Goal: Task Accomplishment & Management: Use online tool/utility

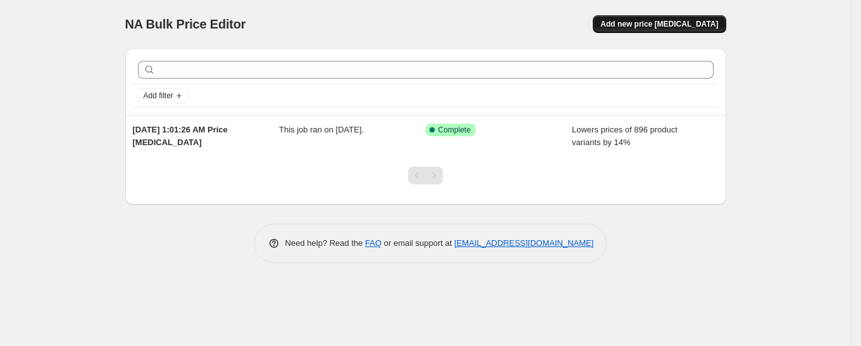
click at [647, 25] on span "Add new price [MEDICAL_DATA]" at bounding box center [660, 24] width 118 height 10
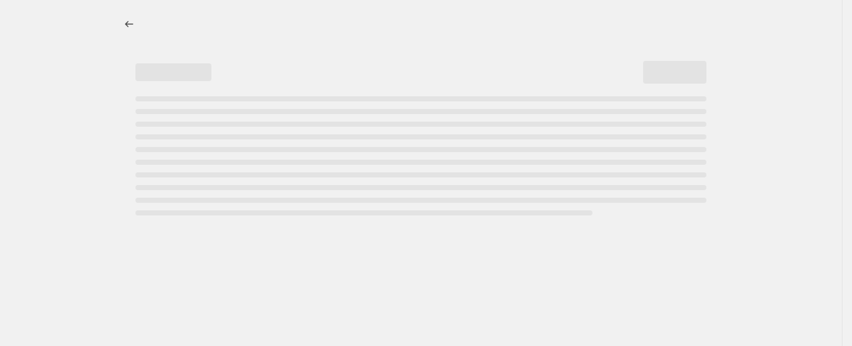
select select "percentage"
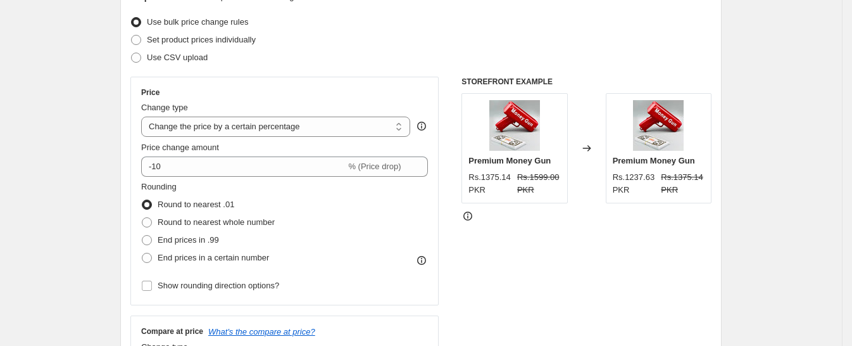
scroll to position [142, 0]
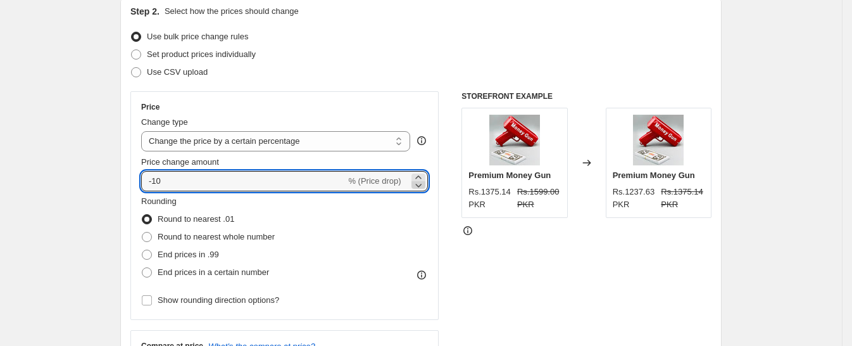
click at [422, 186] on icon at bounding box center [418, 186] width 6 height 4
click at [423, 174] on icon at bounding box center [418, 177] width 13 height 13
click at [156, 183] on input "-11" at bounding box center [243, 181] width 204 height 20
click at [226, 177] on input "11" at bounding box center [236, 181] width 190 height 20
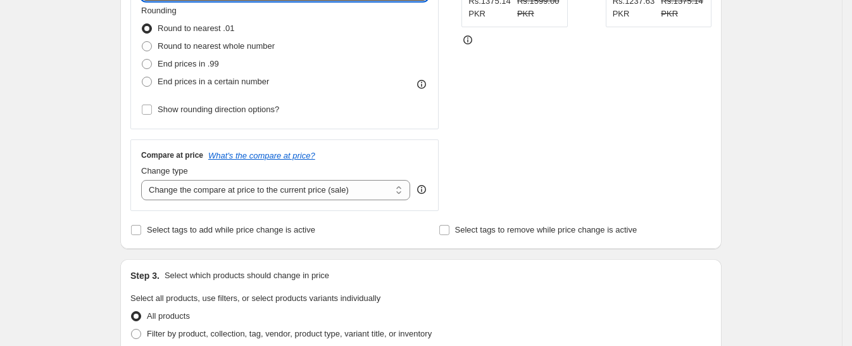
scroll to position [367, 0]
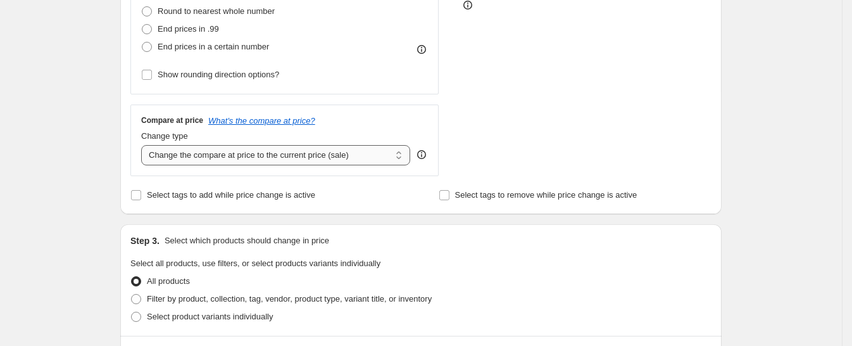
type input "14"
click at [370, 155] on select "Change the compare at price to the current price (sale) Change the compare at p…" at bounding box center [275, 155] width 269 height 20
select select "percentage"
click at [146, 145] on select "Change the compare at price to the current price (sale) Change the compare at p…" at bounding box center [275, 155] width 269 height 20
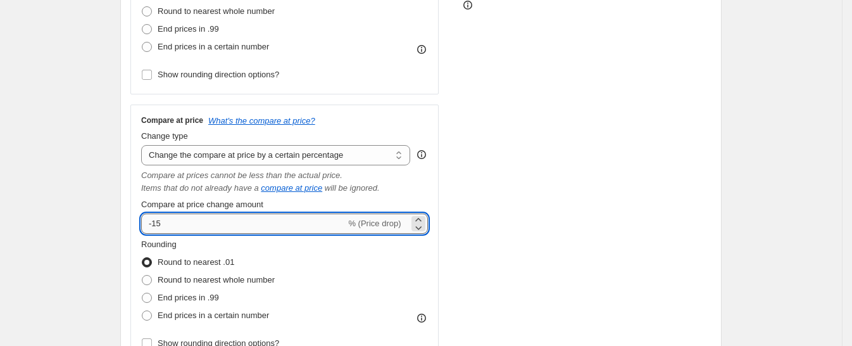
click at [201, 228] on input "-15" at bounding box center [243, 223] width 204 height 20
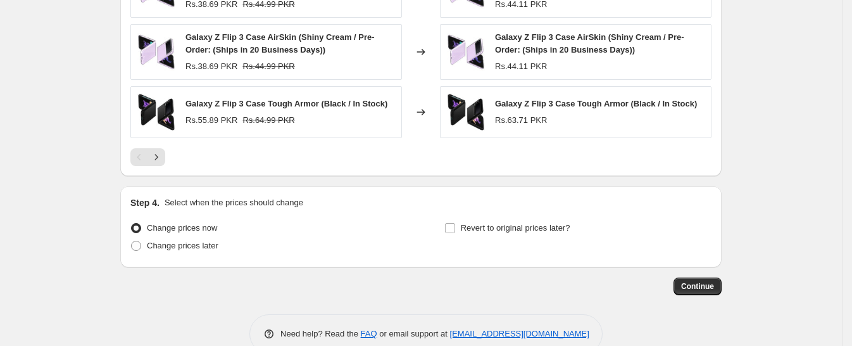
scroll to position [1119, 0]
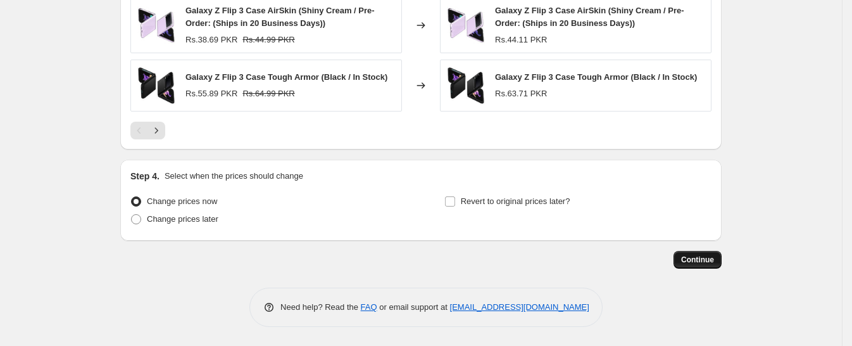
click at [714, 256] on span "Continue" at bounding box center [697, 259] width 33 height 10
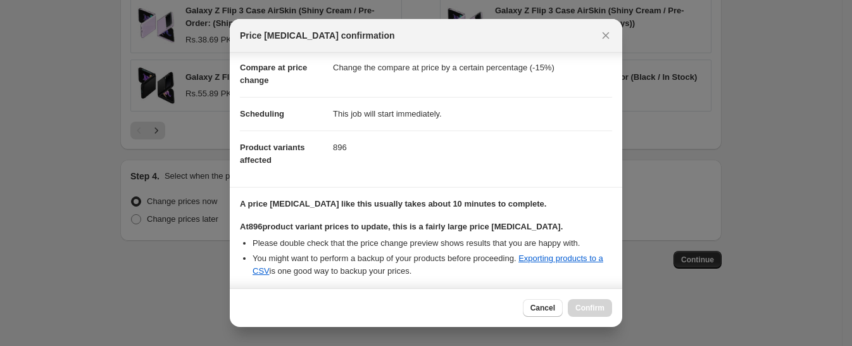
scroll to position [179, 0]
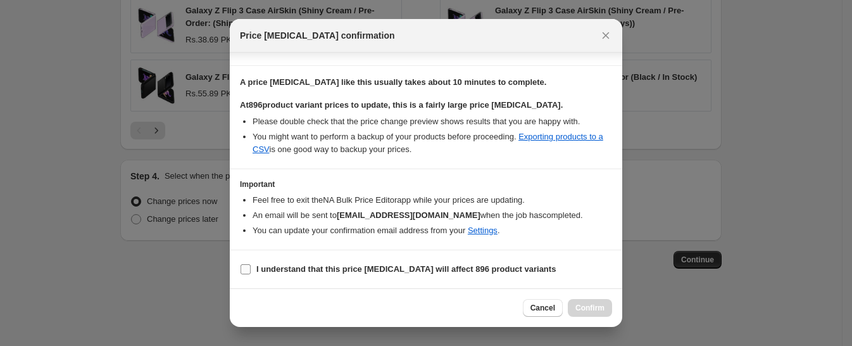
click at [247, 271] on input "I understand that this price change job will affect 896 product variants" at bounding box center [246, 269] width 10 height 10
checkbox input "true"
click at [594, 310] on span "Confirm" at bounding box center [589, 308] width 29 height 10
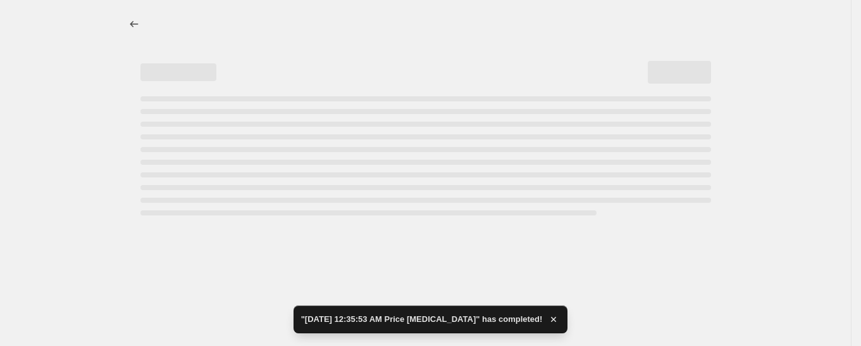
select select "percentage"
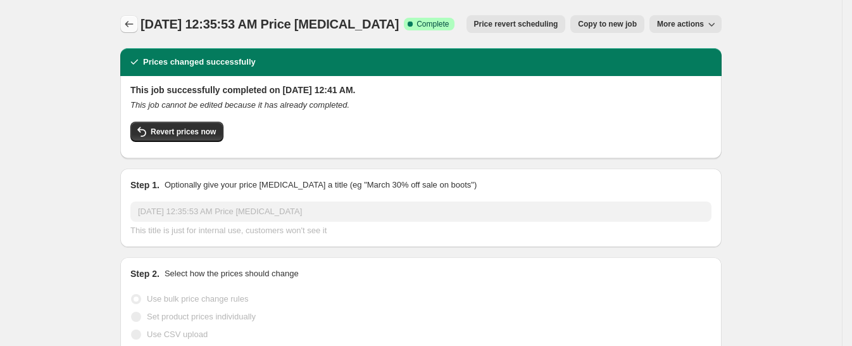
click at [134, 23] on icon "Price change jobs" at bounding box center [129, 24] width 13 height 13
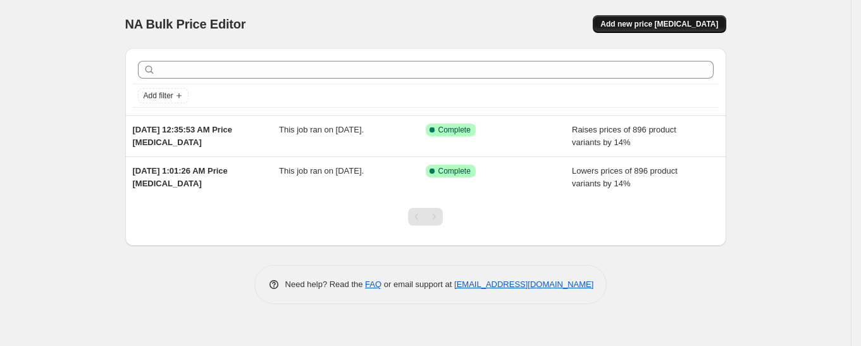
click at [651, 28] on span "Add new price [MEDICAL_DATA]" at bounding box center [660, 24] width 118 height 10
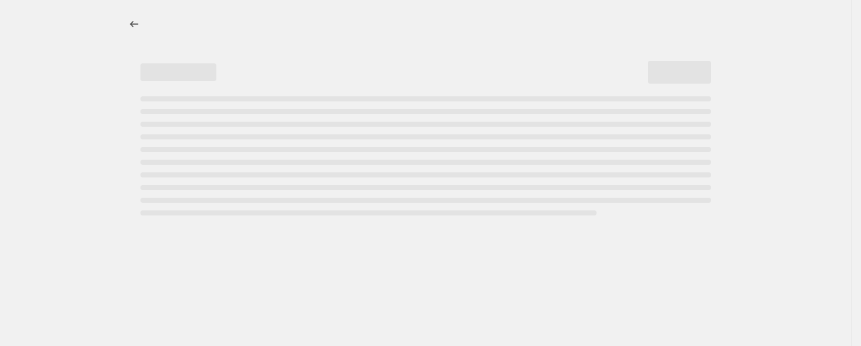
select select "percentage"
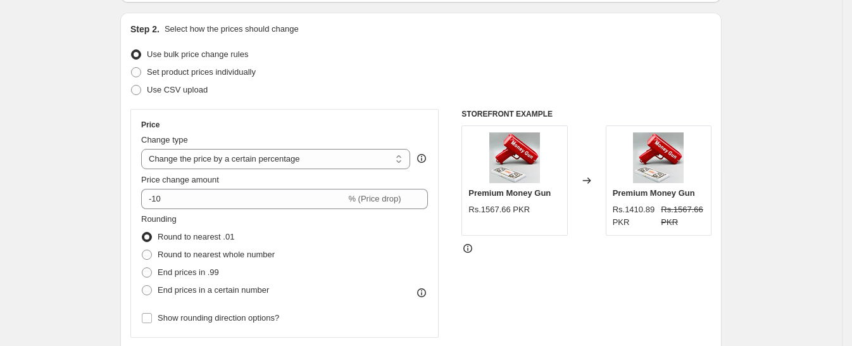
scroll to position [129, 0]
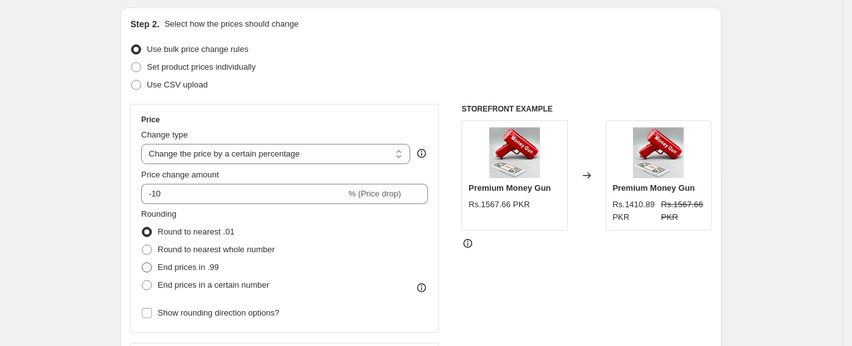
click at [158, 265] on label "End prices in .99" at bounding box center [180, 267] width 78 height 18
click at [142, 263] on input "End prices in .99" at bounding box center [142, 262] width 1 height 1
radio input "true"
click at [152, 289] on span at bounding box center [147, 285] width 10 height 10
click at [142, 280] on input "End prices in a certain number" at bounding box center [142, 280] width 1 height 1
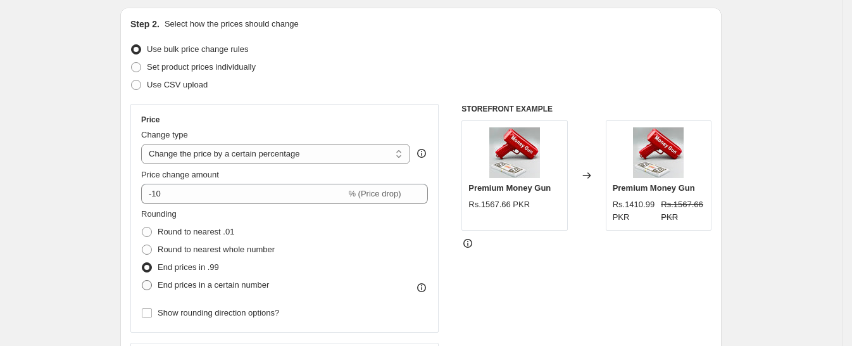
radio input "true"
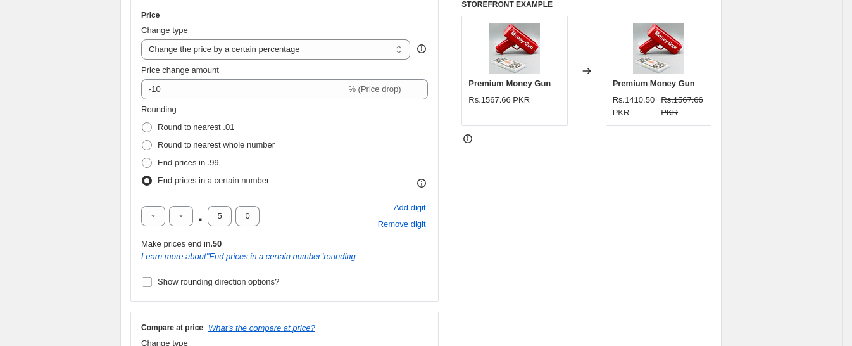
scroll to position [247, 0]
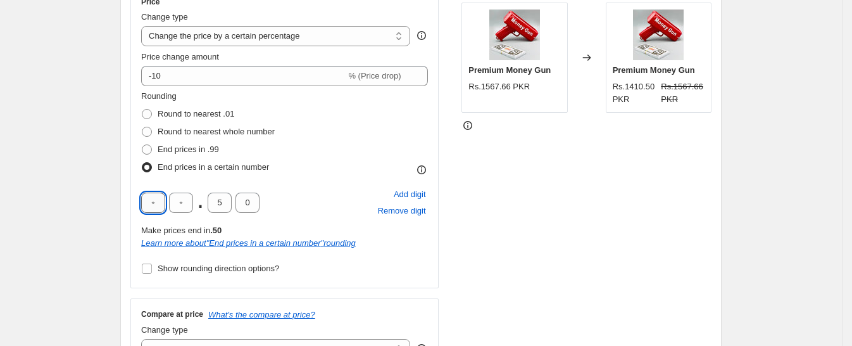
click at [158, 208] on input "text" at bounding box center [153, 202] width 24 height 20
type input "9"
type input "0"
click at [671, 186] on div "STOREFRONT EXAMPLE Premium Money Gun Rs.1567.66 PKR Changed to Premium Money Gu…" at bounding box center [586, 178] width 250 height 384
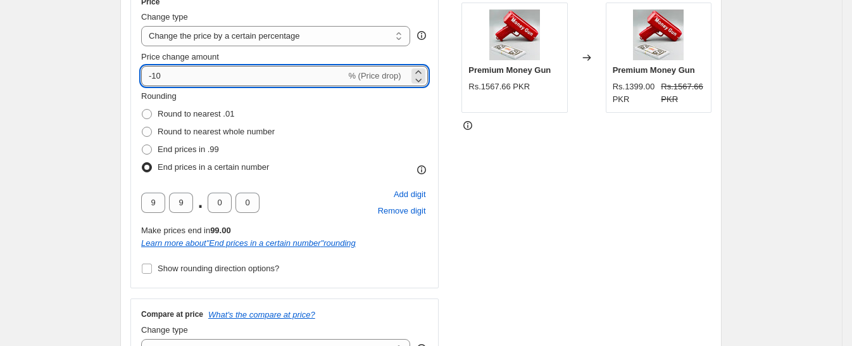
drag, startPoint x: 182, startPoint y: 72, endPoint x: 151, endPoint y: 73, distance: 31.0
click at [151, 73] on input "-10" at bounding box center [243, 76] width 204 height 20
type input "0"
click at [573, 141] on div "STOREFRONT EXAMPLE Premium Money Gun Rs.1567.66 PKR Changed to Premium Money Gu…" at bounding box center [586, 178] width 250 height 384
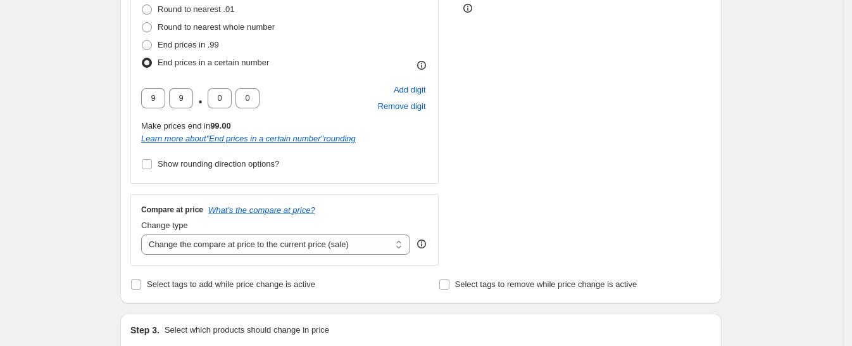
scroll to position [375, 0]
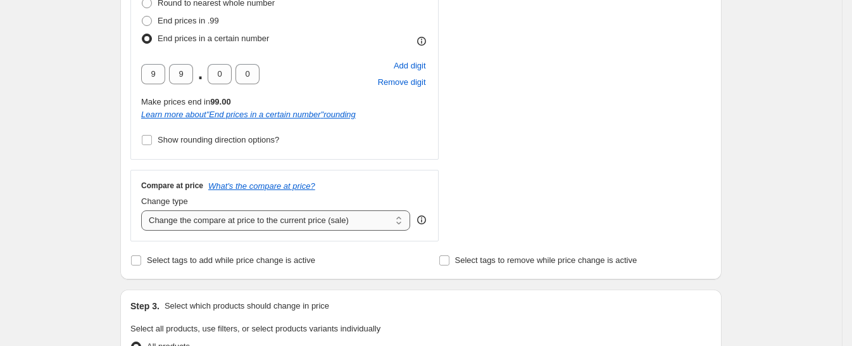
click at [323, 218] on select "Change the compare at price to the current price (sale) Change the compare at p…" at bounding box center [275, 220] width 269 height 20
click at [146, 210] on select "Change the compare at price to the current price (sale) Change the compare at p…" at bounding box center [275, 220] width 269 height 20
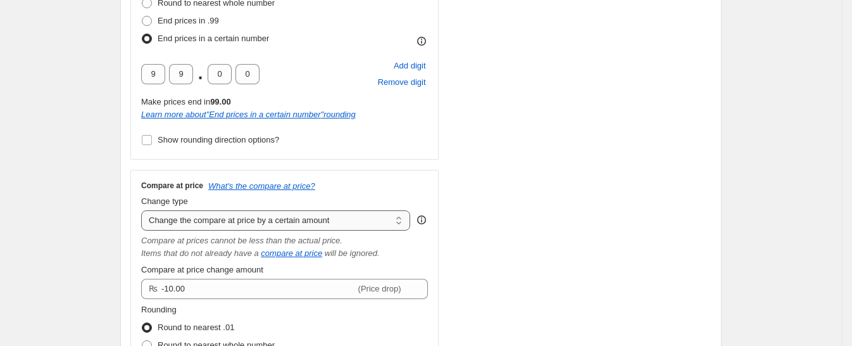
click at [250, 224] on select "Change the compare at price to the current price (sale) Change the compare at p…" at bounding box center [275, 220] width 269 height 20
select select "bp"
click at [146, 210] on select "Change the compare at price to the current price (sale) Change the compare at p…" at bounding box center [275, 220] width 269 height 20
type input "12.00"
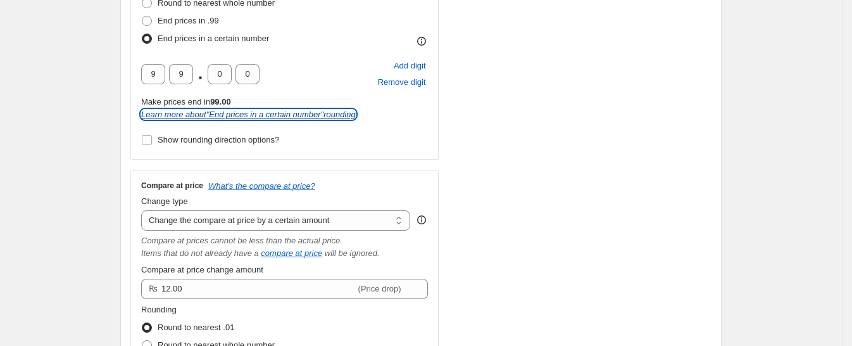
click at [302, 118] on icon "Learn more about " End prices in a certain number " rounding" at bounding box center [248, 113] width 215 height 9
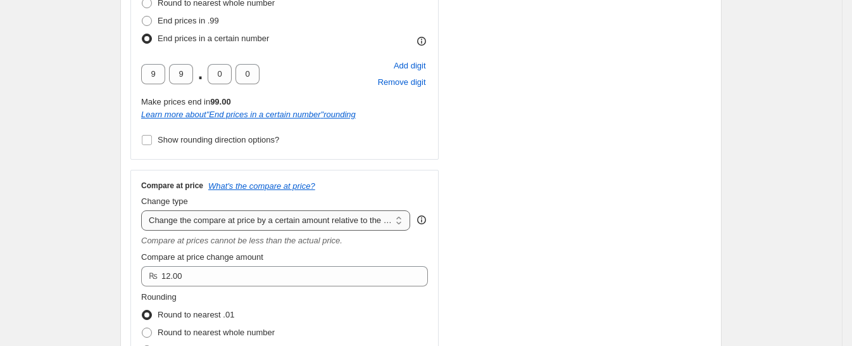
click at [277, 217] on select "Change the compare at price to the current price (sale) Change the compare at p…" at bounding box center [275, 220] width 269 height 20
select select "percentage"
click at [146, 210] on select "Change the compare at price to the current price (sale) Change the compare at p…" at bounding box center [275, 220] width 269 height 20
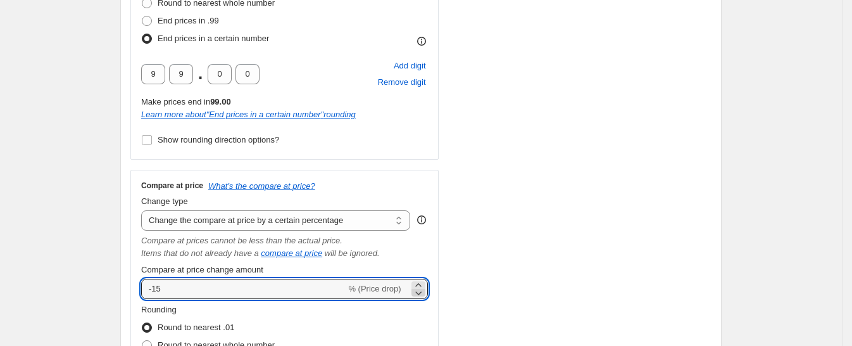
click at [423, 287] on icon at bounding box center [418, 292] width 13 height 13
type input "-1"
type input "15"
click at [721, 249] on div "Step 2. Select how the prices should change Use bulk price change rules Set pro…" at bounding box center [420, 113] width 601 height 704
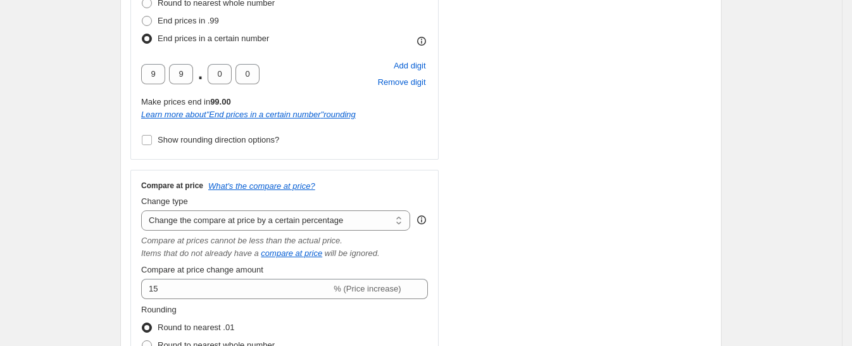
scroll to position [489, 0]
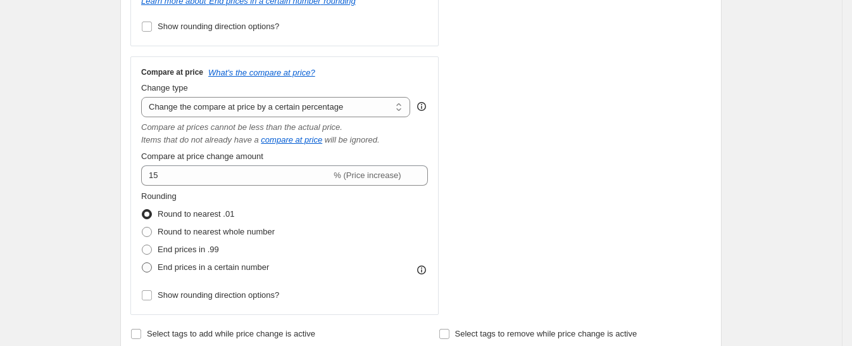
click at [152, 269] on span at bounding box center [147, 267] width 10 height 10
click at [142, 263] on input "End prices in a certain number" at bounding box center [142, 262] width 1 height 1
radio input "true"
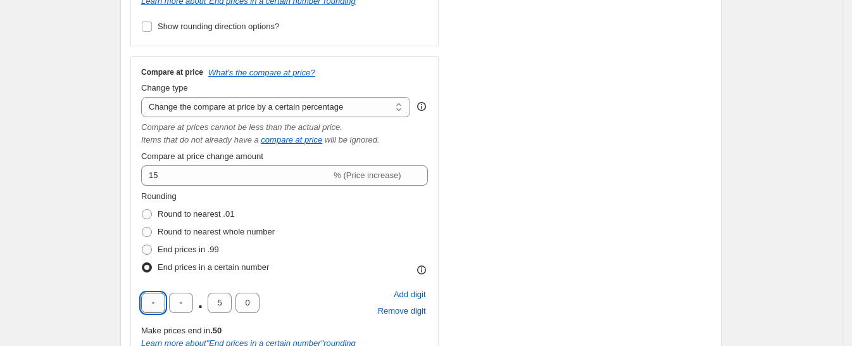
click at [159, 296] on input "text" at bounding box center [153, 302] width 24 height 20
type input "9"
type input "0"
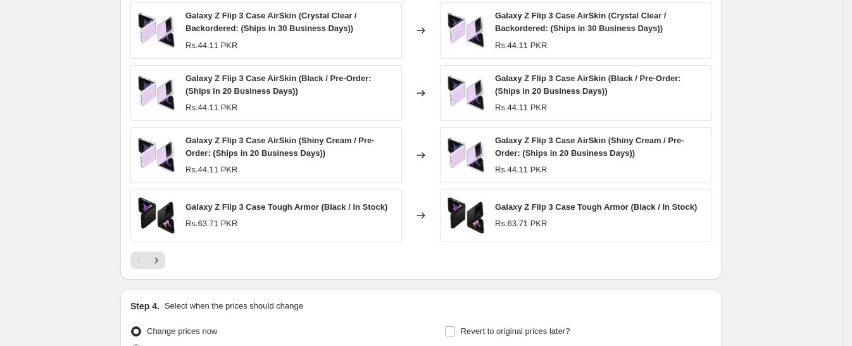
scroll to position [1266, 0]
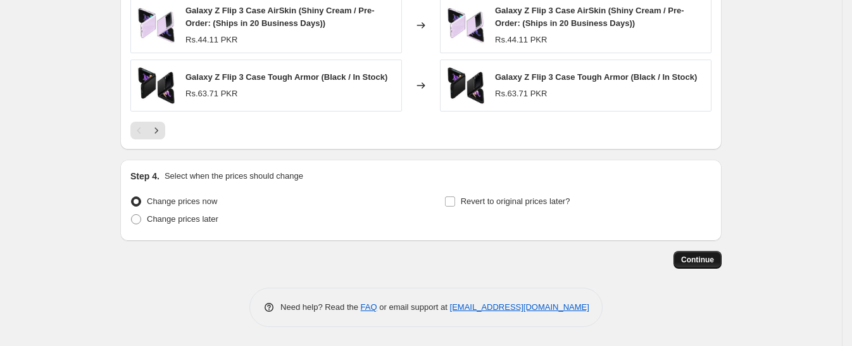
click at [689, 261] on span "Continue" at bounding box center [697, 259] width 33 height 10
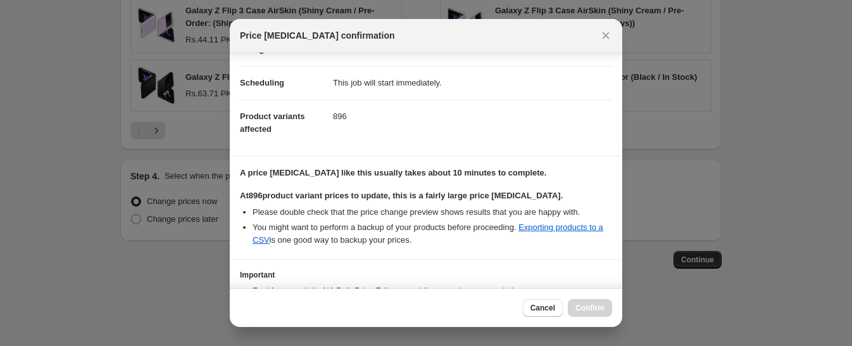
scroll to position [179, 0]
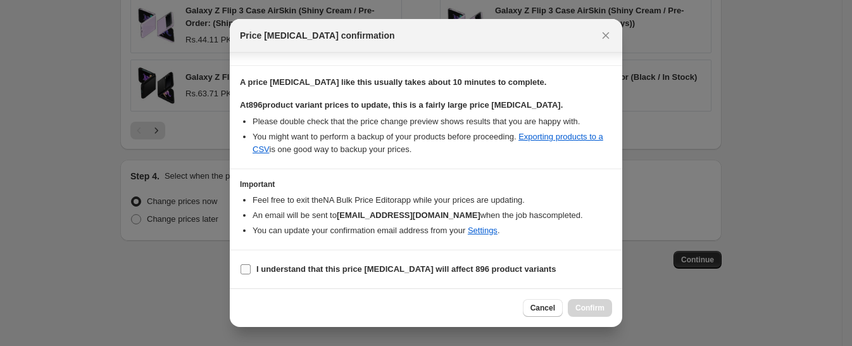
click at [246, 266] on input "I understand that this price change job will affect 896 product variants" at bounding box center [246, 269] width 10 height 10
checkbox input "false"
click at [577, 311] on div "Cancel Confirm" at bounding box center [567, 308] width 89 height 18
click at [602, 34] on icon "Close" at bounding box center [605, 35] width 13 height 13
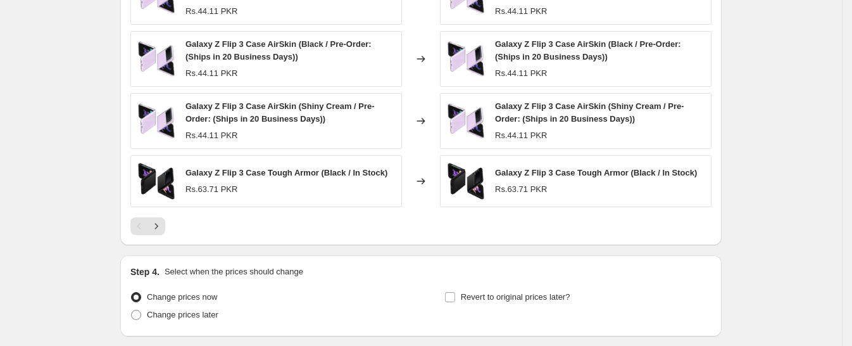
scroll to position [1266, 0]
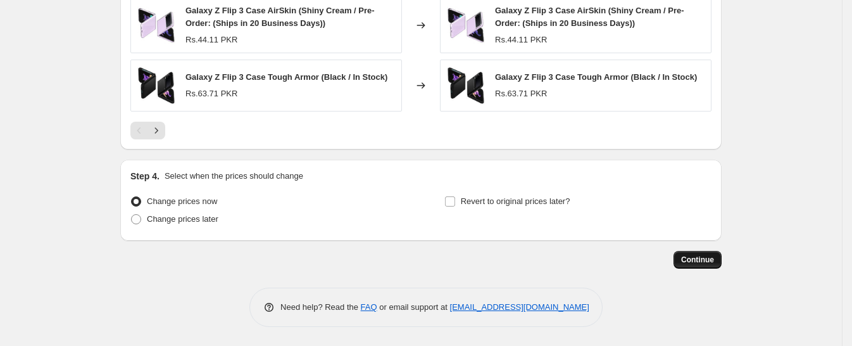
click at [711, 263] on span "Continue" at bounding box center [697, 259] width 33 height 10
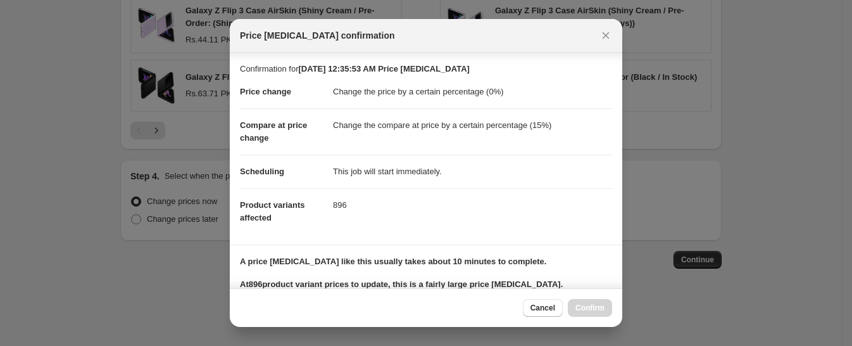
scroll to position [179, 0]
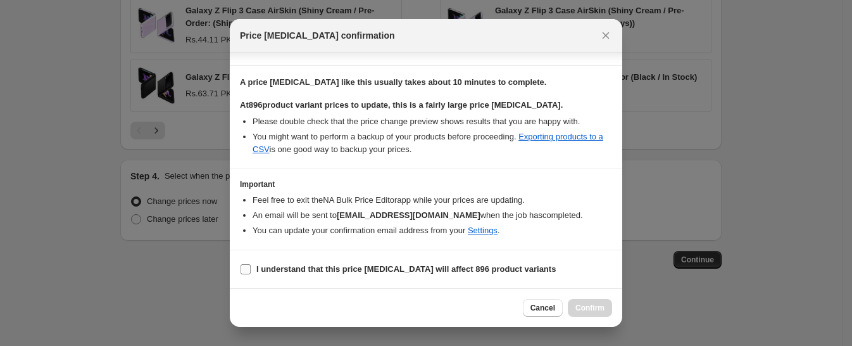
click at [250, 270] on input "I understand that this price change job will affect 896 product variants" at bounding box center [246, 269] width 10 height 10
checkbox input "true"
click at [585, 307] on span "Confirm" at bounding box center [589, 308] width 29 height 10
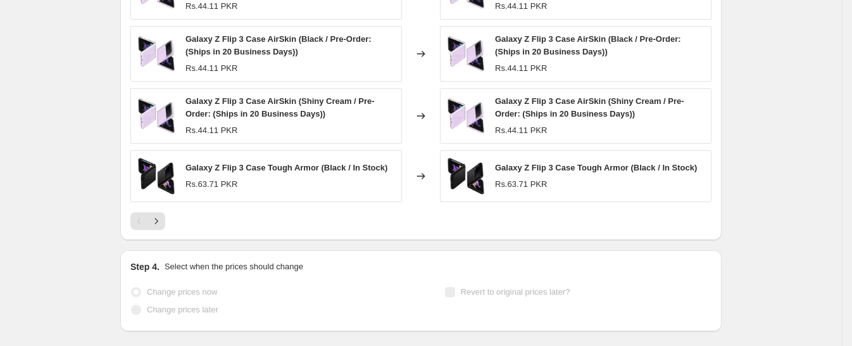
scroll to position [1299, 0]
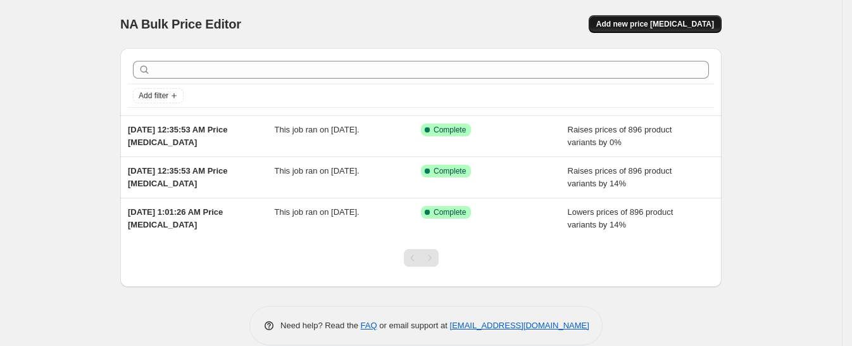
click at [644, 24] on span "Add new price [MEDICAL_DATA]" at bounding box center [655, 24] width 118 height 10
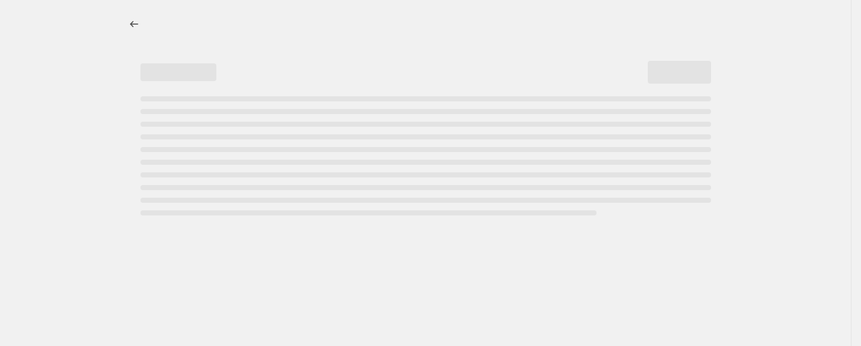
select select "percentage"
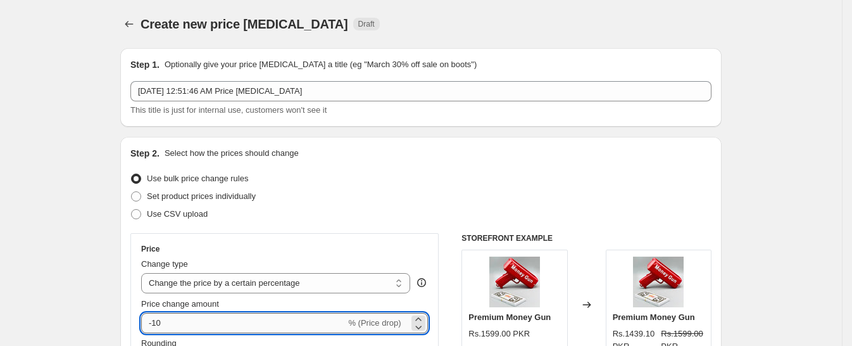
click at [196, 313] on input "-10" at bounding box center [243, 323] width 204 height 20
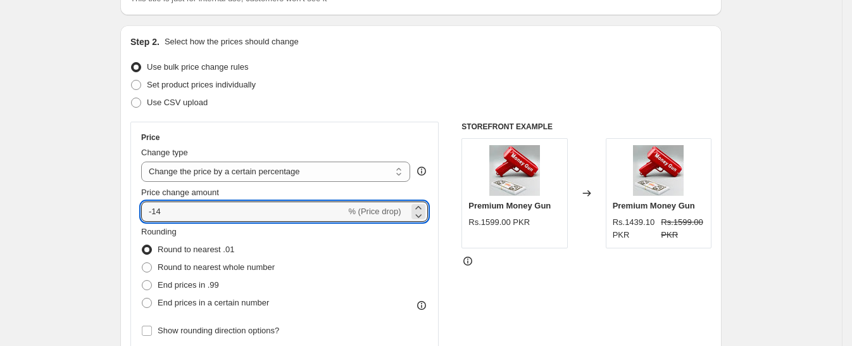
scroll to position [114, 0]
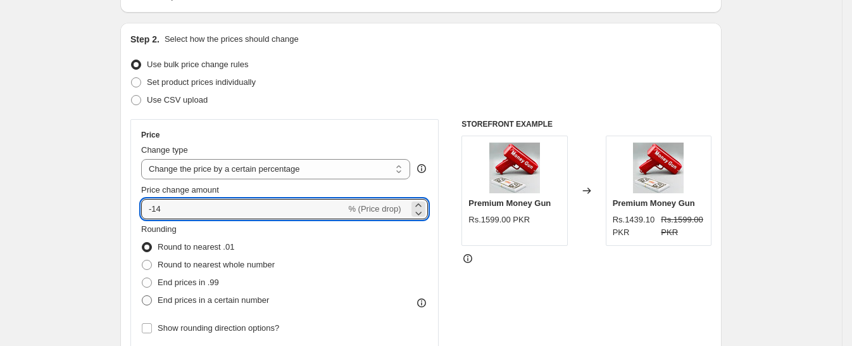
type input "-14"
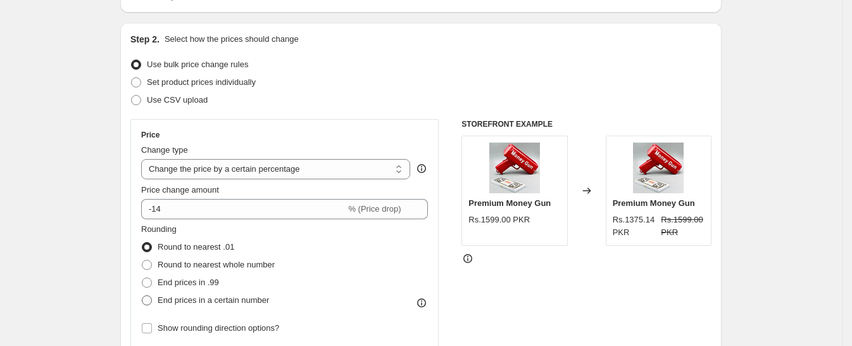
click at [152, 301] on span at bounding box center [147, 300] width 10 height 10
click at [142, 296] on input "End prices in a certain number" at bounding box center [142, 295] width 1 height 1
radio input "true"
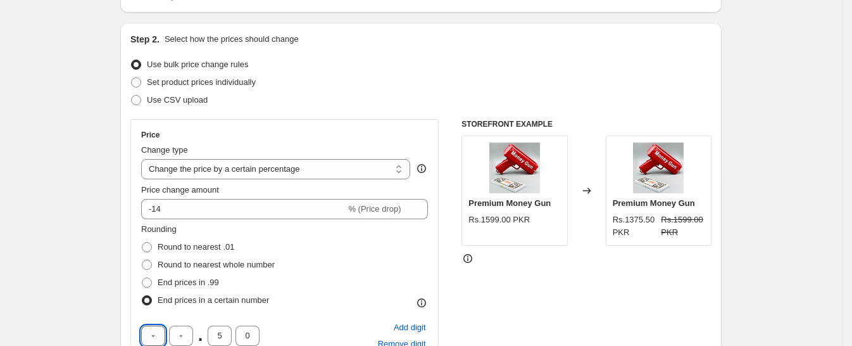
click at [159, 335] on input "text" at bounding box center [153, 335] width 24 height 20
type input "9"
type input "0"
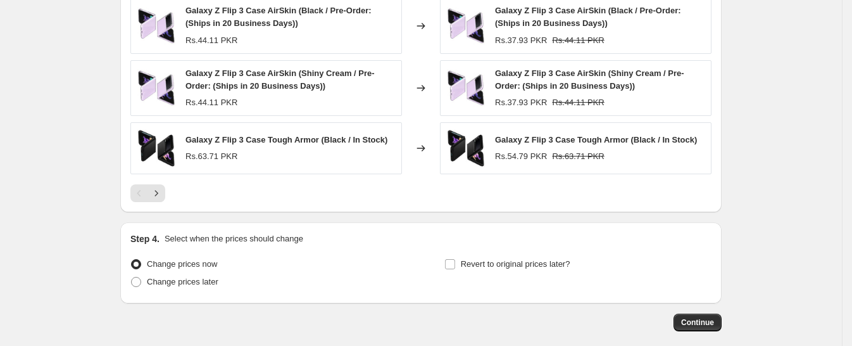
scroll to position [1006, 0]
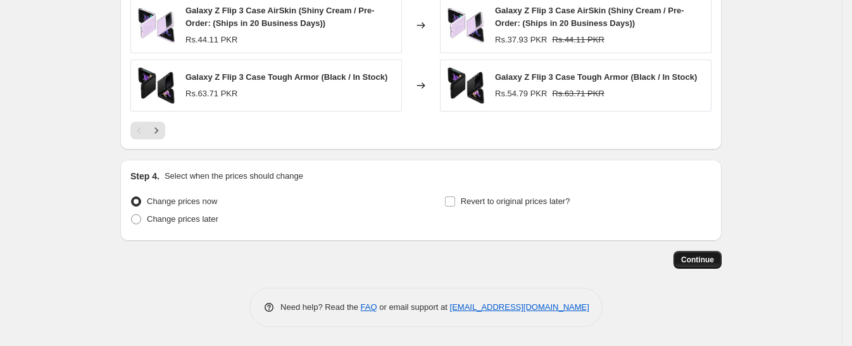
click at [709, 259] on span "Continue" at bounding box center [697, 259] width 33 height 10
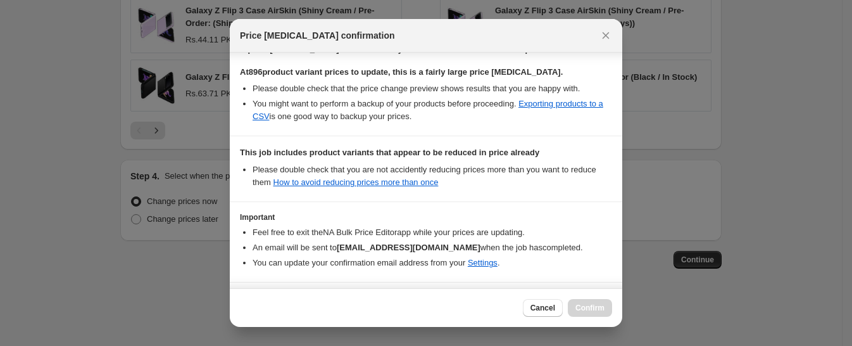
scroll to position [256, 0]
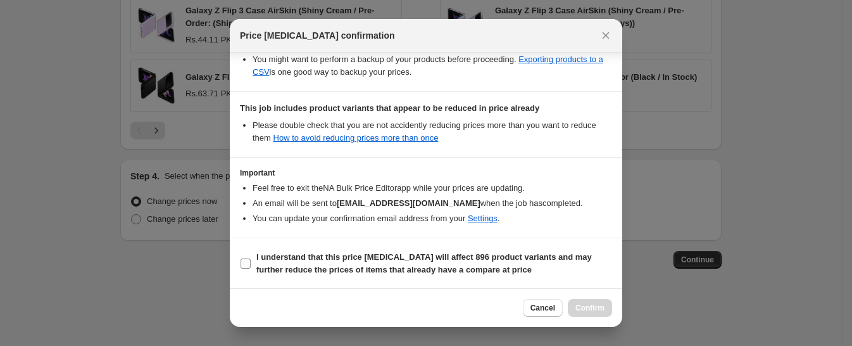
click at [251, 261] on span ":r24:" at bounding box center [245, 263] width 11 height 11
click at [251, 261] on input "I understand that this price [MEDICAL_DATA] will affect 896 product variants an…" at bounding box center [246, 263] width 10 height 10
checkbox input "true"
click at [584, 307] on span "Confirm" at bounding box center [589, 308] width 29 height 10
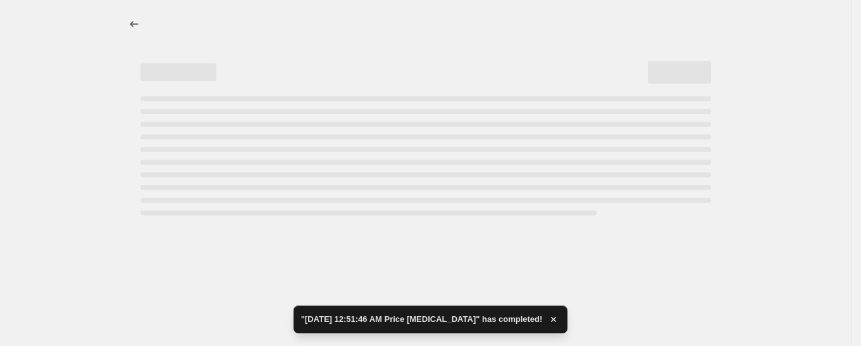
select select "percentage"
